Goal: Transaction & Acquisition: Obtain resource

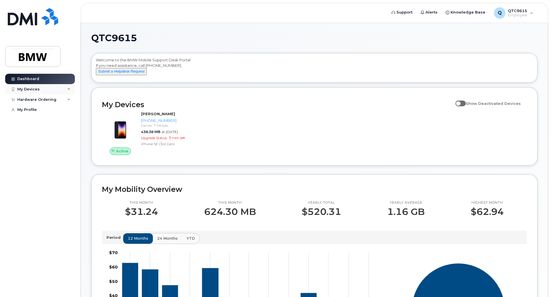
click at [56, 88] on div "My Devices" at bounding box center [40, 89] width 70 height 10
click at [68, 89] on icon at bounding box center [68, 89] width 3 height 3
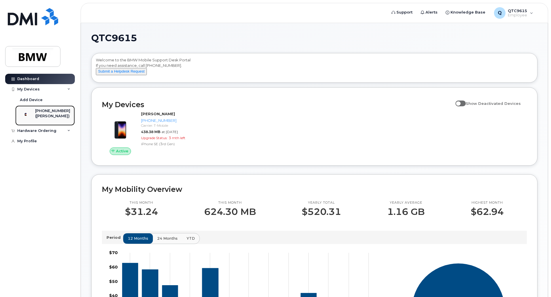
click at [40, 114] on div "864-551-3497 (Ethan Fleck)" at bounding box center [44, 115] width 52 height 14
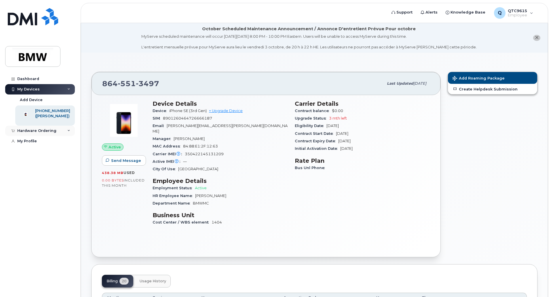
click at [48, 133] on div "Hardware Ordering" at bounding box center [36, 130] width 39 height 5
click at [37, 144] on div "New Order" at bounding box center [31, 141] width 22 height 5
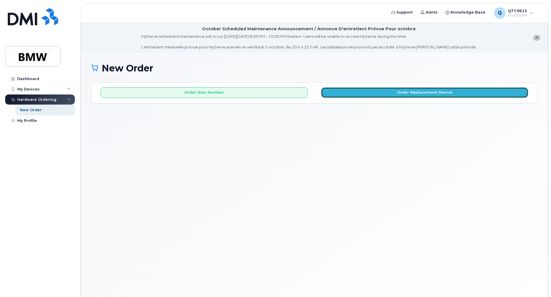
click at [367, 89] on button "Order Replacement Device" at bounding box center [424, 92] width 207 height 11
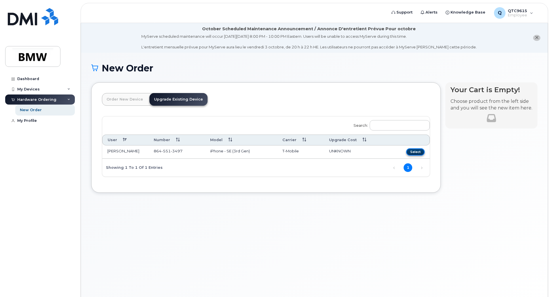
click at [413, 152] on button "Select" at bounding box center [415, 151] width 18 height 7
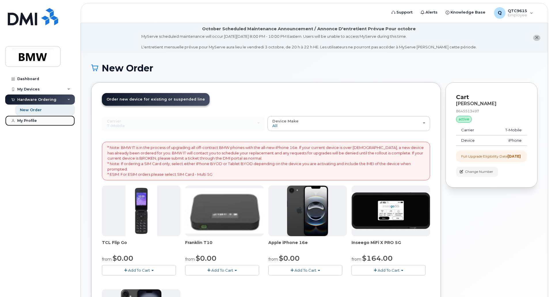
click at [20, 121] on div "My Profile" at bounding box center [27, 120] width 20 height 5
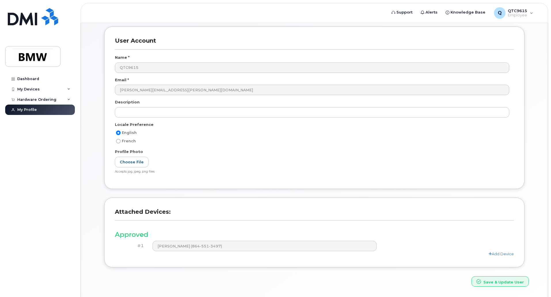
scroll to position [75, 0]
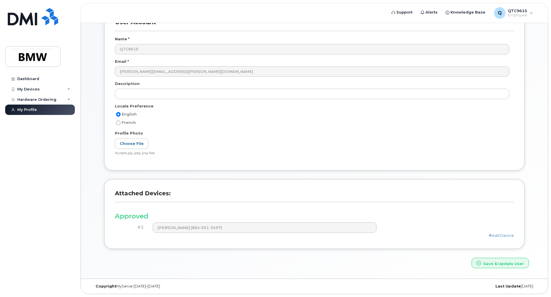
click at [270, 204] on header "Attached Devices:" at bounding box center [314, 199] width 399 height 18
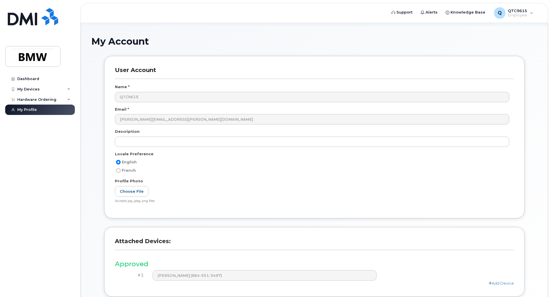
scroll to position [17, 0]
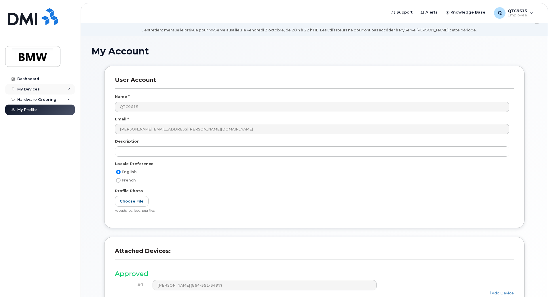
click at [45, 87] on div "My Devices" at bounding box center [40, 89] width 70 height 10
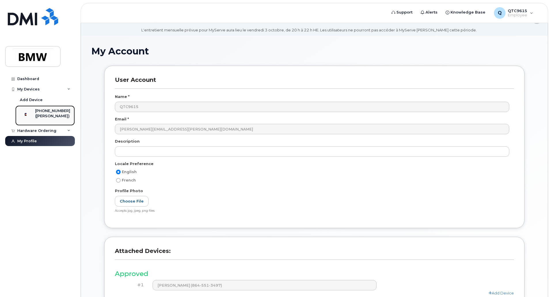
click at [51, 112] on div "[PHONE_NUMBER]" at bounding box center [52, 110] width 35 height 5
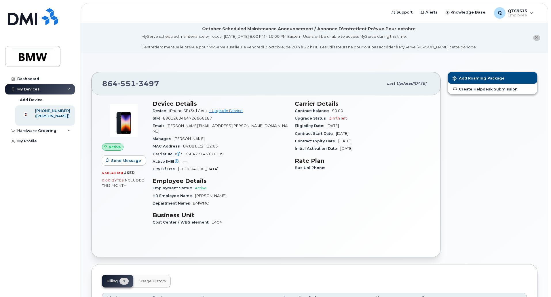
click at [197, 165] on div "City Of Use [GEOGRAPHIC_DATA]" at bounding box center [219, 168] width 135 height 7
click at [375, 146] on div "Initial Activation Date [DATE]" at bounding box center [362, 148] width 135 height 7
